Goal: Information Seeking & Learning: Learn about a topic

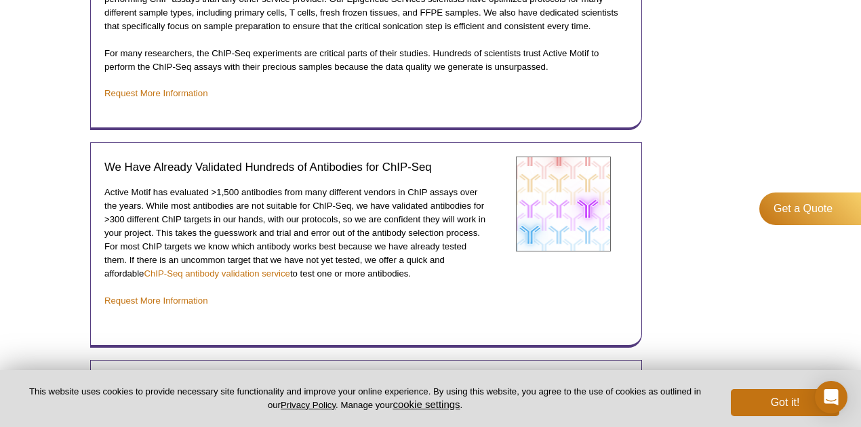
scroll to position [1651, 0]
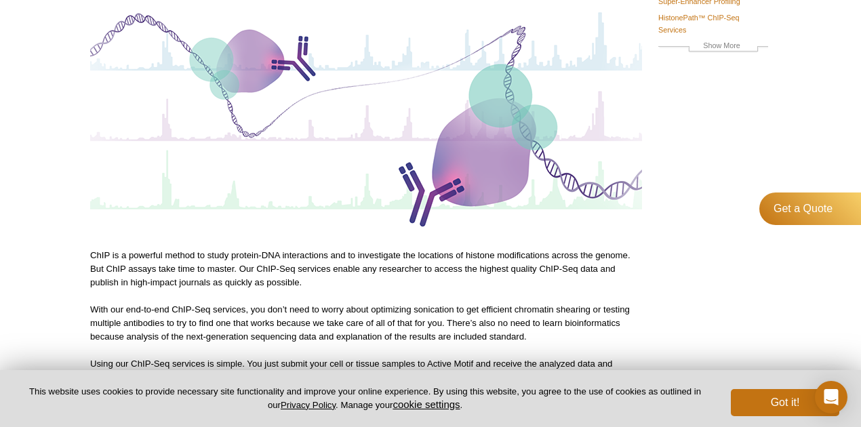
scroll to position [451, 0]
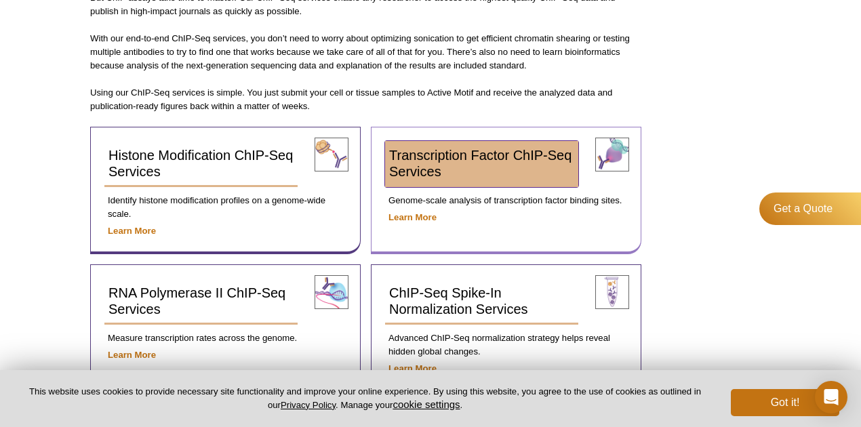
click at [481, 171] on link "Transcription Factor ChIP-Seq Services" at bounding box center [481, 164] width 193 height 46
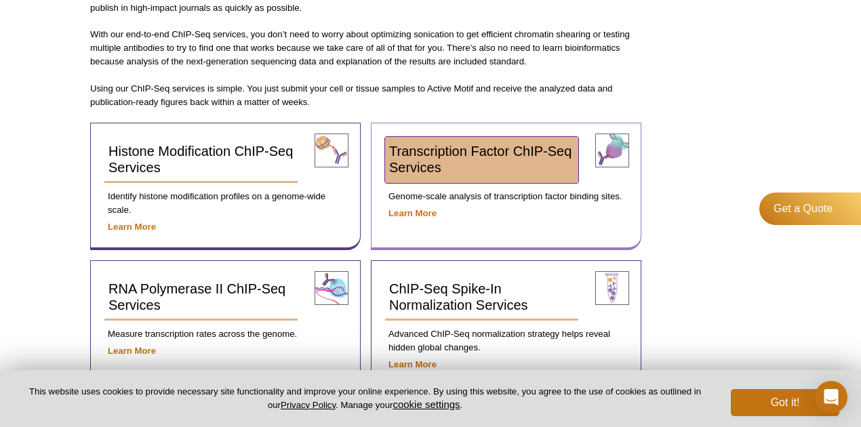
scroll to position [431, 0]
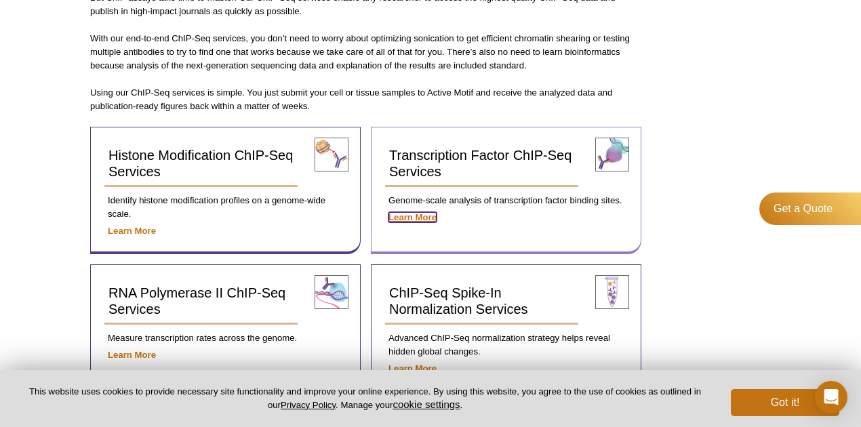
click at [418, 214] on strong "Learn More" at bounding box center [412, 217] width 48 height 10
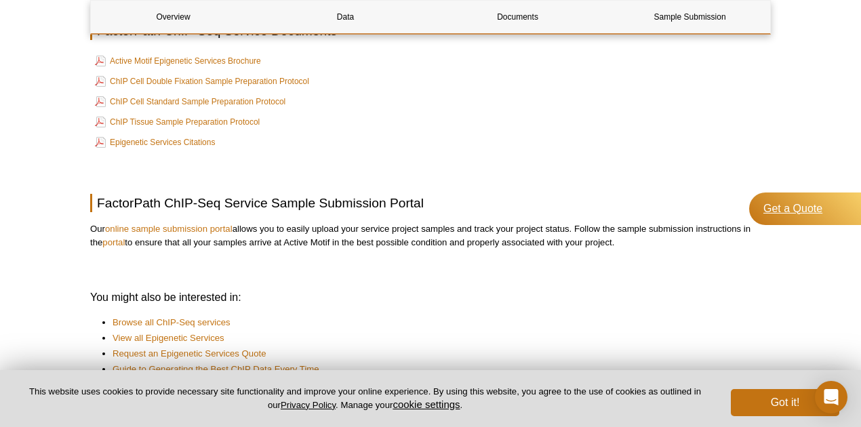
scroll to position [771, 0]
